Goal: Transaction & Acquisition: Purchase product/service

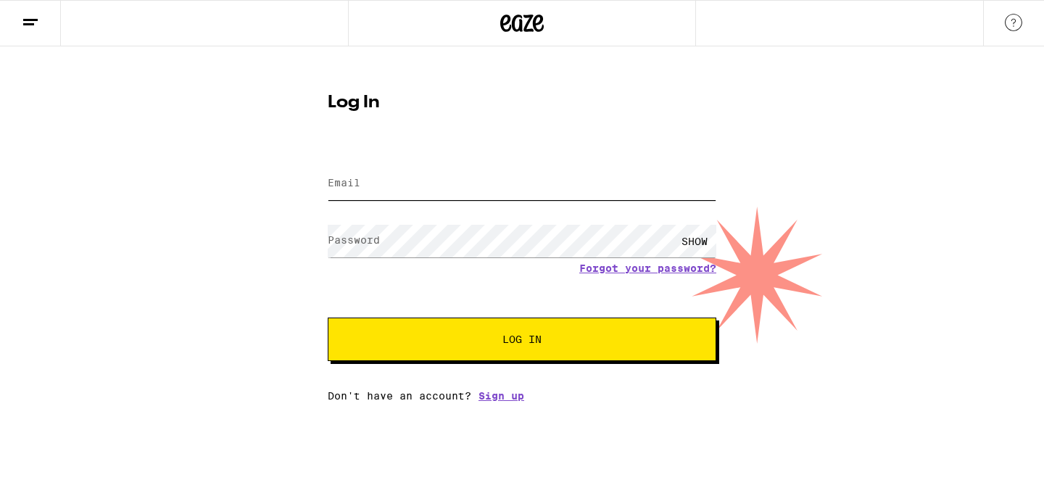
click at [403, 186] on input "Email" at bounding box center [522, 184] width 389 height 33
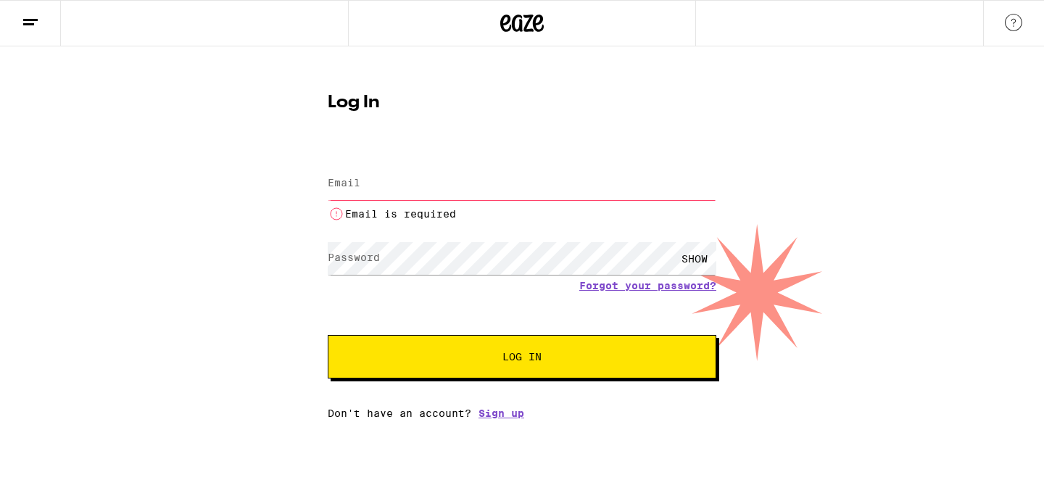
type input "[EMAIL_ADDRESS][DOMAIN_NAME]"
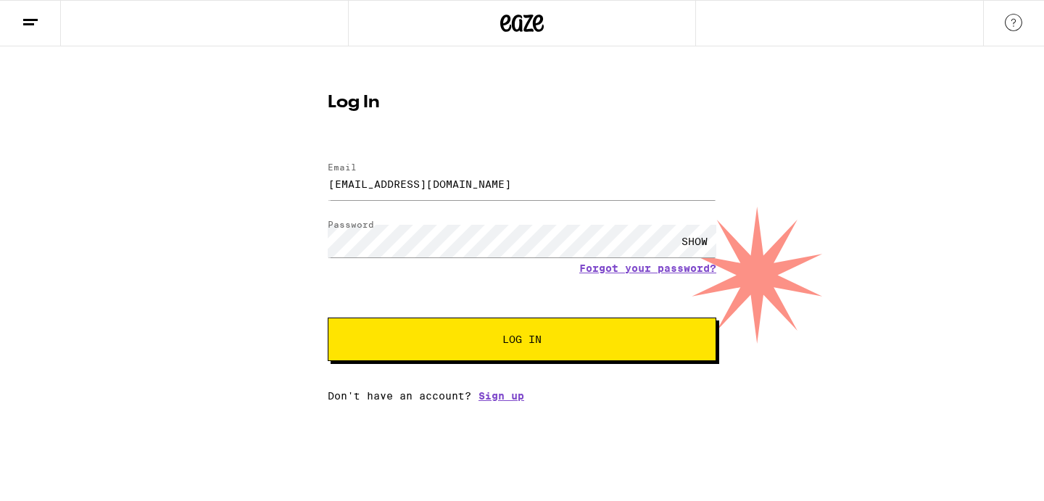
click at [487, 342] on span "Log In" at bounding box center [522, 339] width 271 height 10
